Goal: Task Accomplishment & Management: Use online tool/utility

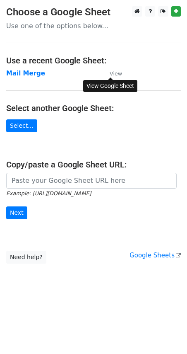
click at [116, 75] on small "View" at bounding box center [116, 73] width 12 height 6
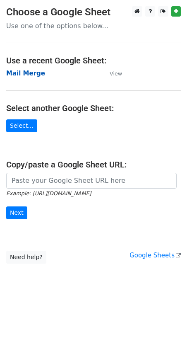
click at [20, 72] on strong "Mail Merge" at bounding box center [25, 73] width 39 height 7
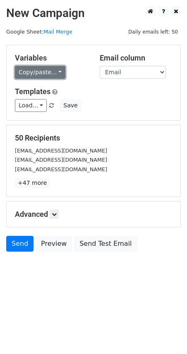
click at [56, 73] on link "Copy/paste..." at bounding box center [40, 72] width 51 height 13
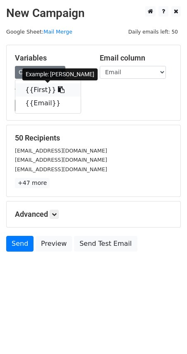
click at [41, 89] on link "{{First}}" at bounding box center [47, 89] width 65 height 13
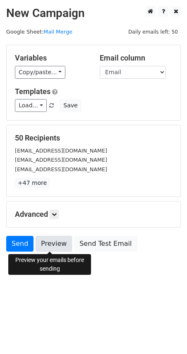
click at [51, 241] on link "Preview" at bounding box center [54, 244] width 36 height 16
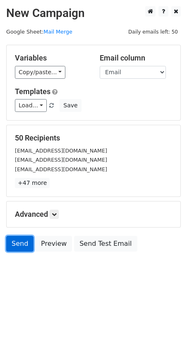
click at [19, 244] on link "Send" at bounding box center [19, 244] width 27 height 16
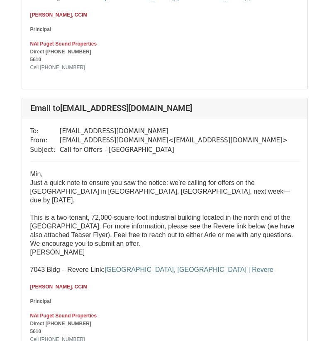
scroll to position [242, 0]
